Goal: Transaction & Acquisition: Purchase product/service

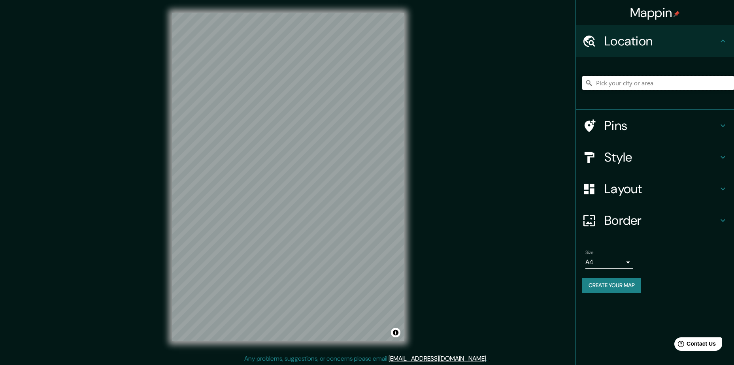
click at [646, 78] on input "Pick your city or area" at bounding box center [658, 83] width 152 height 14
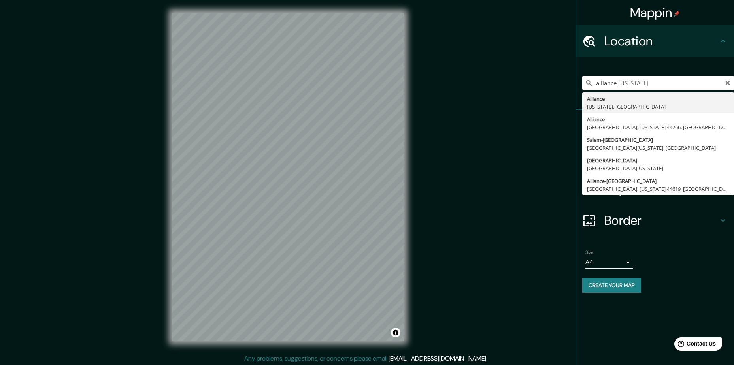
type input "Alliance, [US_STATE], [GEOGRAPHIC_DATA]"
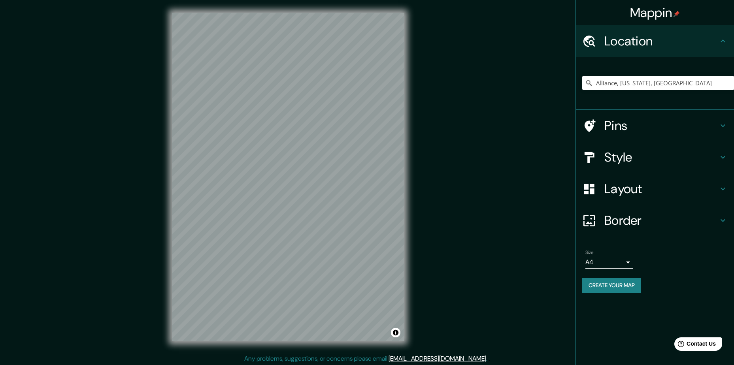
click at [629, 220] on h4 "Border" at bounding box center [661, 221] width 114 height 16
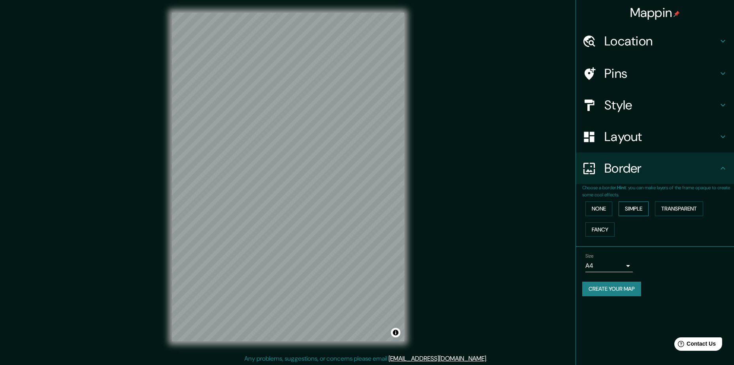
click at [639, 206] on button "Simple" at bounding box center [633, 209] width 30 height 15
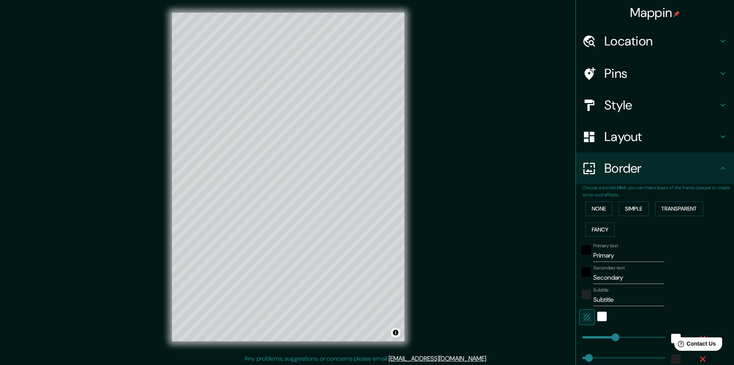
click at [621, 137] on h4 "Layout" at bounding box center [661, 137] width 114 height 16
type input "235"
type input "47"
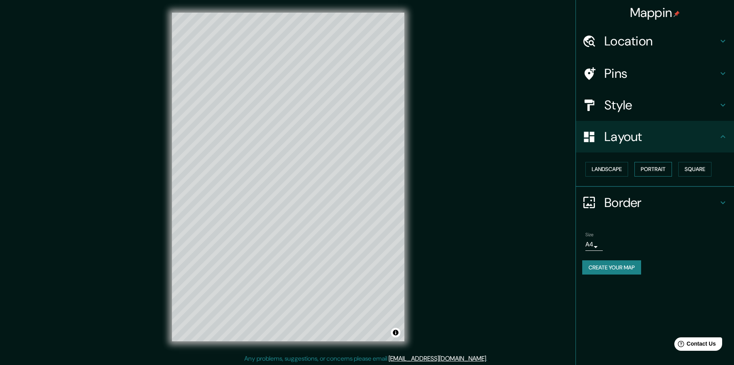
click at [660, 168] on button "Portrait" at bounding box center [653, 169] width 38 height 15
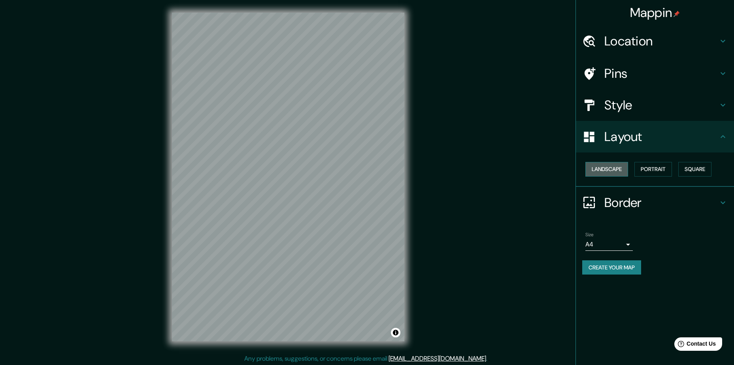
click at [616, 163] on button "Landscape" at bounding box center [606, 169] width 43 height 15
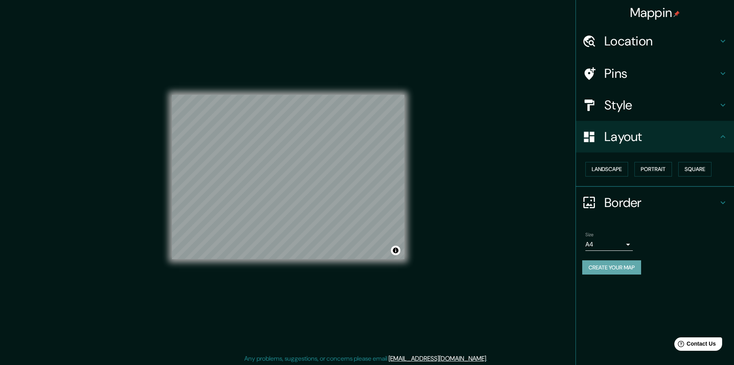
click at [607, 266] on button "Create your map" at bounding box center [611, 267] width 59 height 15
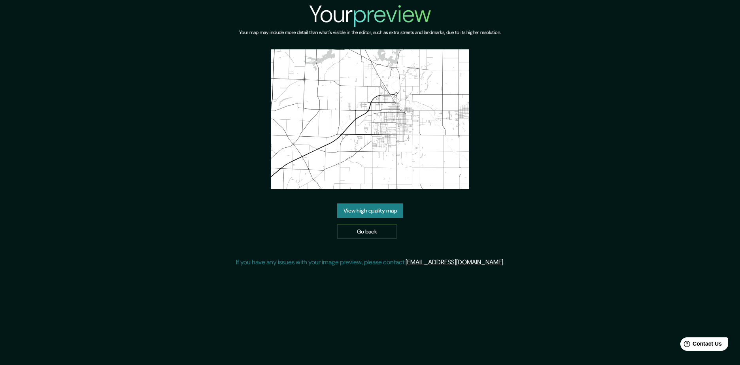
click at [377, 115] on img at bounding box center [370, 119] width 198 height 140
click at [369, 208] on link "View high quality map" at bounding box center [370, 211] width 66 height 15
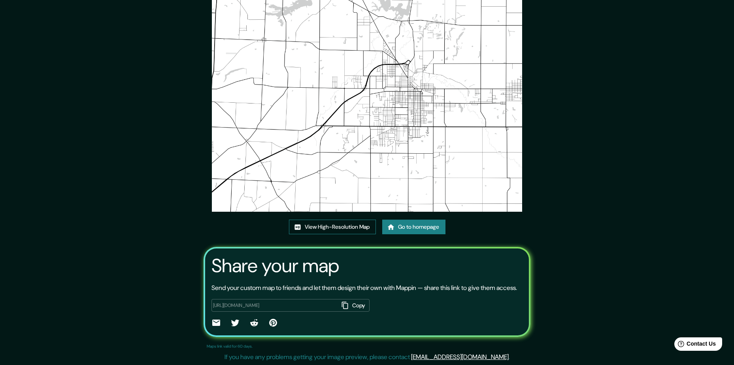
scroll to position [51, 0]
click at [388, 91] on img at bounding box center [367, 102] width 310 height 219
